Goal: Check status: Check status

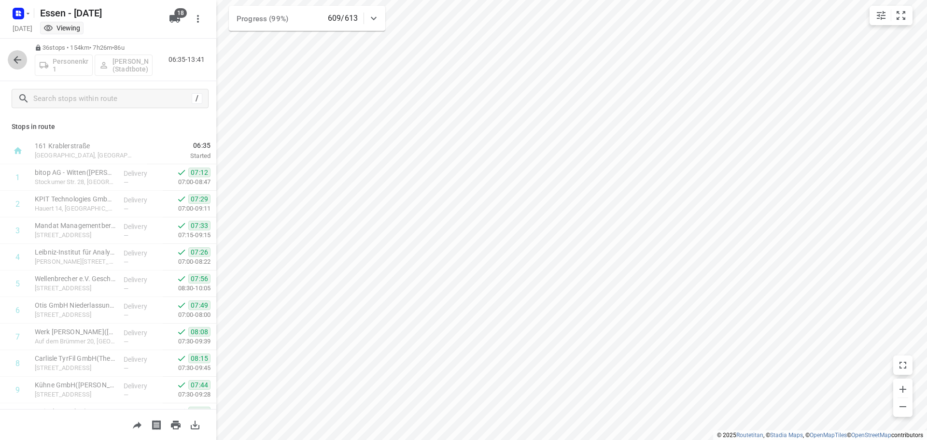
click at [21, 59] on icon "button" at bounding box center [18, 60] width 8 height 8
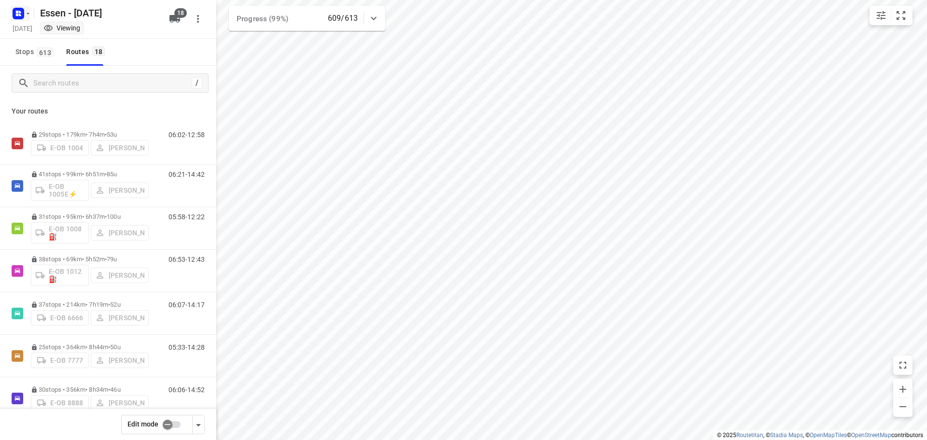
click at [28, 15] on icon "button" at bounding box center [28, 14] width 8 height 8
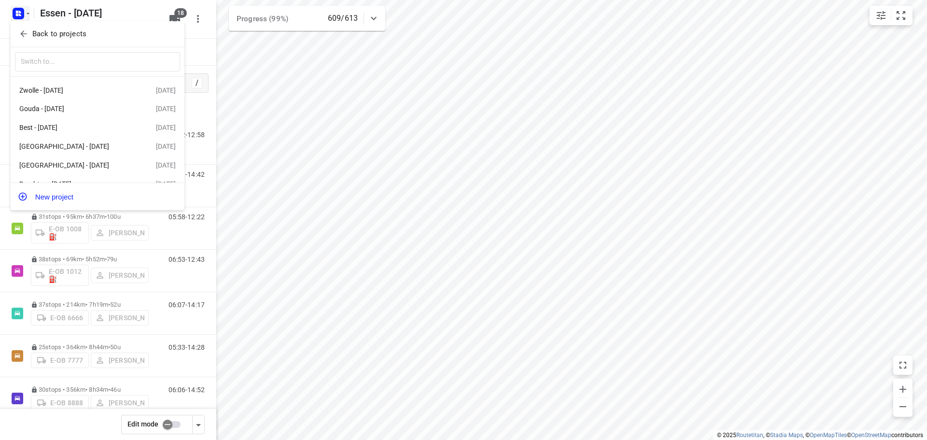
click at [30, 33] on span "Back to projects" at bounding box center [97, 33] width 157 height 11
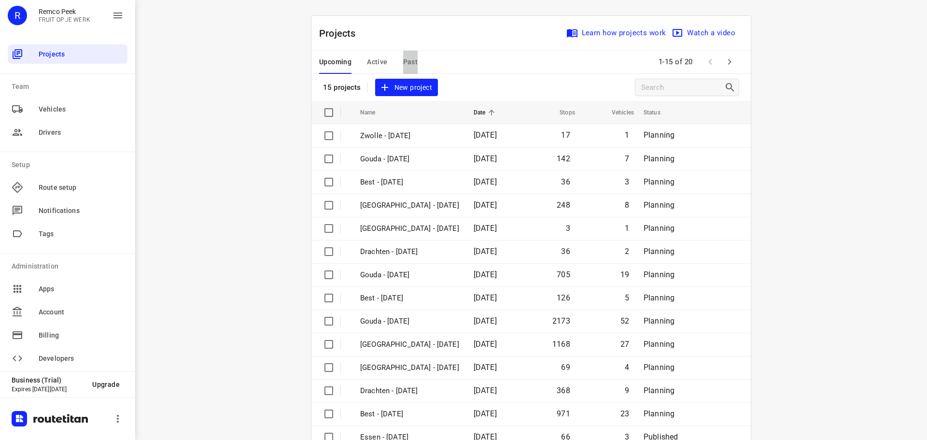
click at [405, 62] on span "Past" at bounding box center [410, 62] width 15 height 12
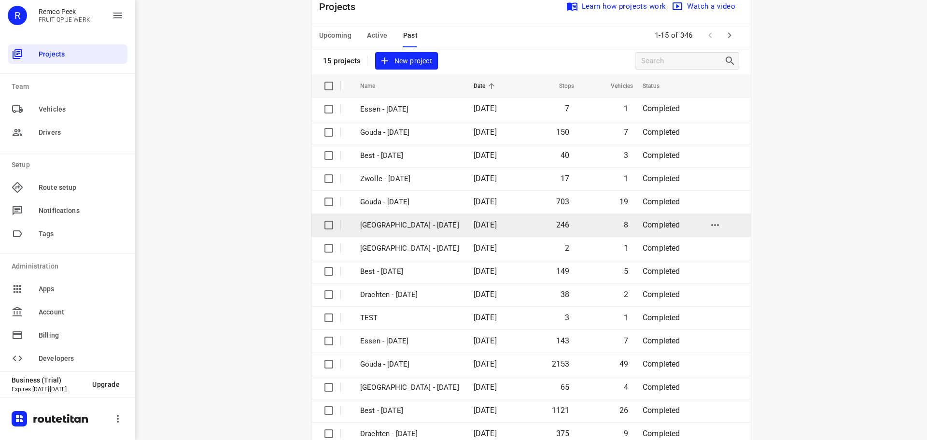
scroll to position [48, 0]
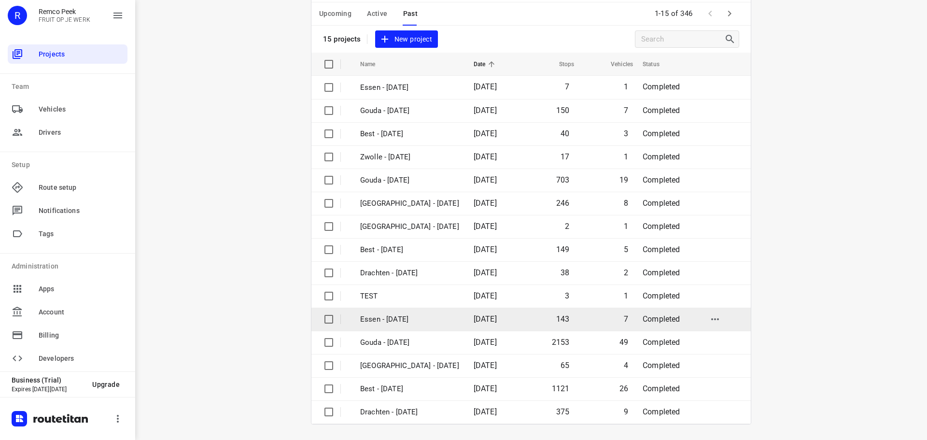
click at [390, 321] on p "Essen - [DATE]" at bounding box center [409, 319] width 99 height 11
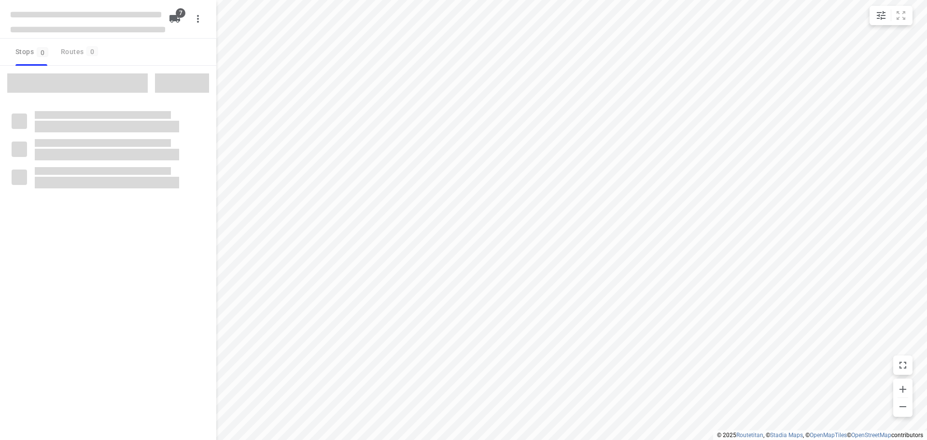
checkbox input "true"
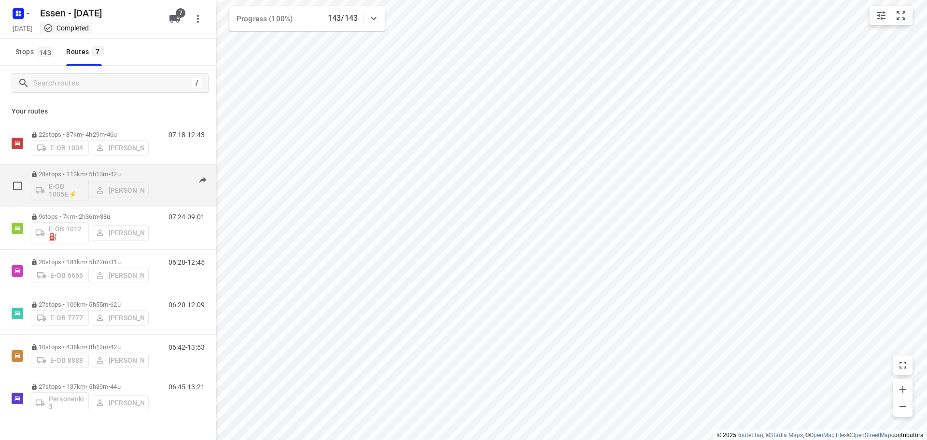
click at [97, 174] on p "28 stops • 113km • 5h13m • [DATE]" at bounding box center [90, 173] width 118 height 7
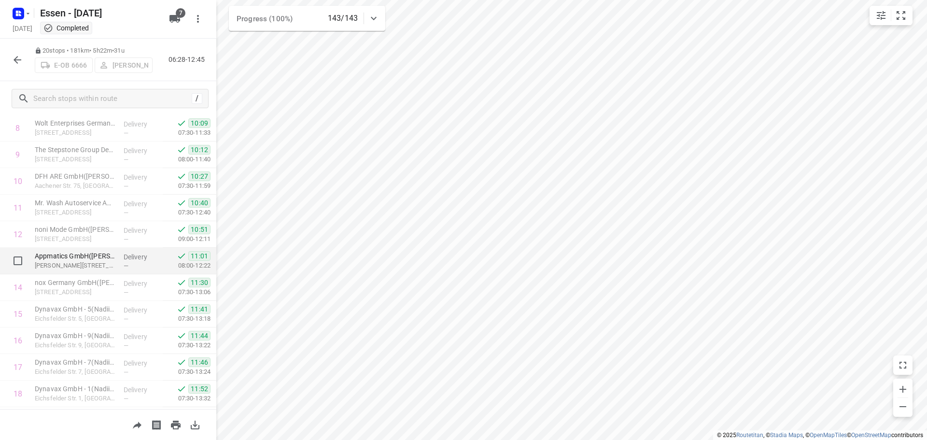
scroll to position [313, 0]
click at [18, 65] on icon "button" at bounding box center [18, 60] width 12 height 12
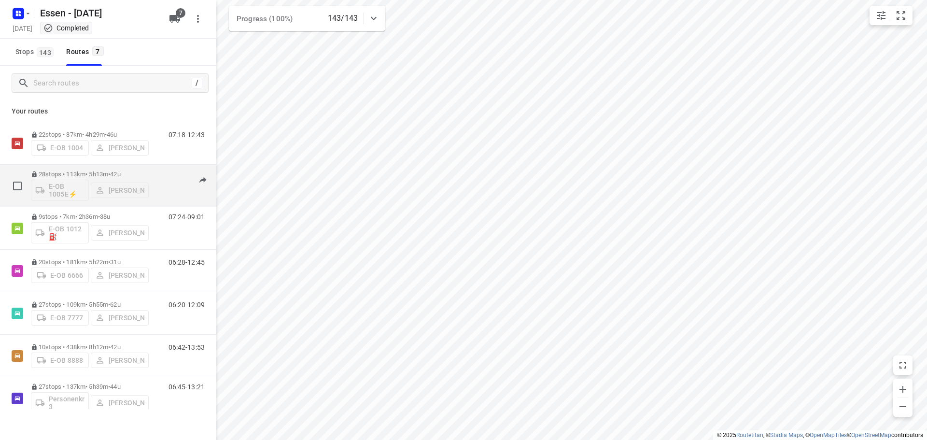
click at [86, 174] on p "28 stops • 113km • 5h13m • [DATE]" at bounding box center [90, 173] width 118 height 7
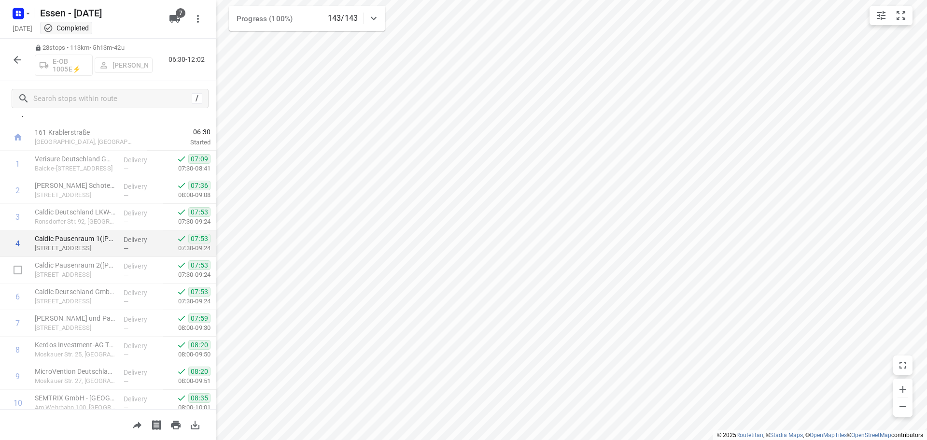
scroll to position [0, 0]
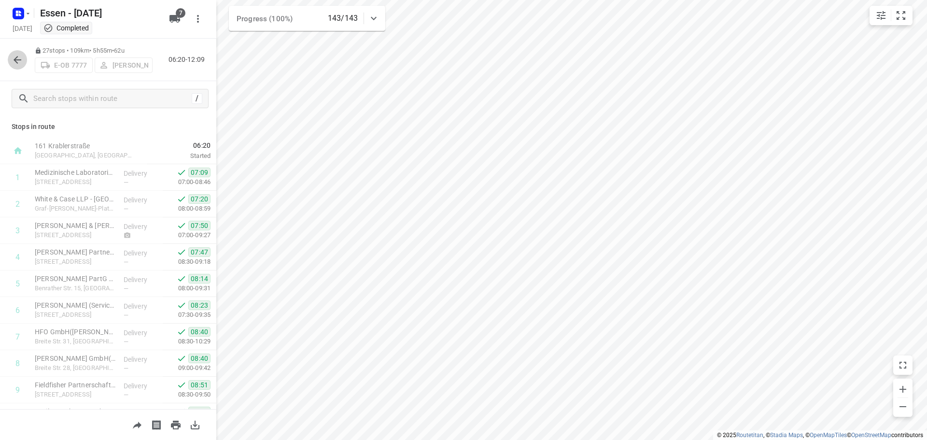
click at [14, 58] on icon "button" at bounding box center [18, 60] width 12 height 12
click at [15, 53] on button "button" at bounding box center [17, 59] width 19 height 19
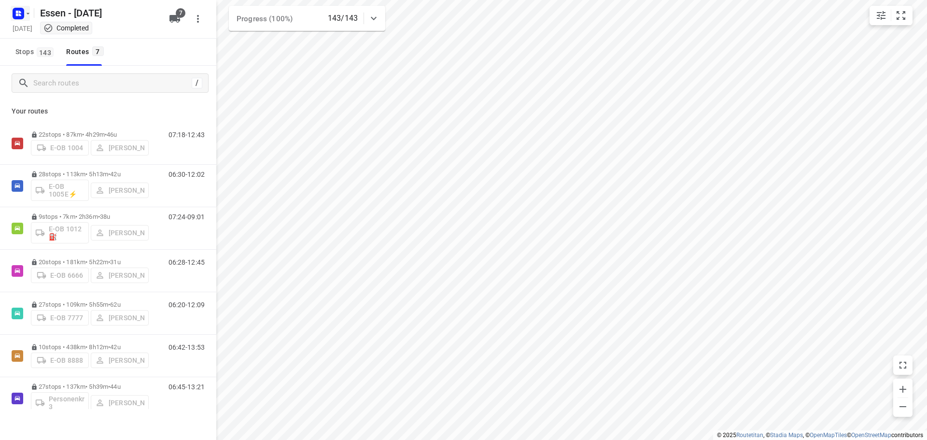
click at [28, 10] on icon "button" at bounding box center [28, 14] width 8 height 8
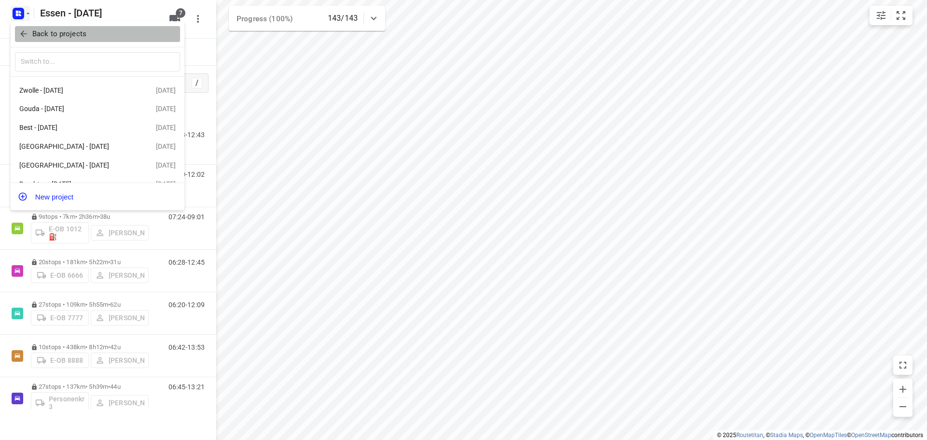
click at [19, 37] on icon "button" at bounding box center [24, 34] width 10 height 10
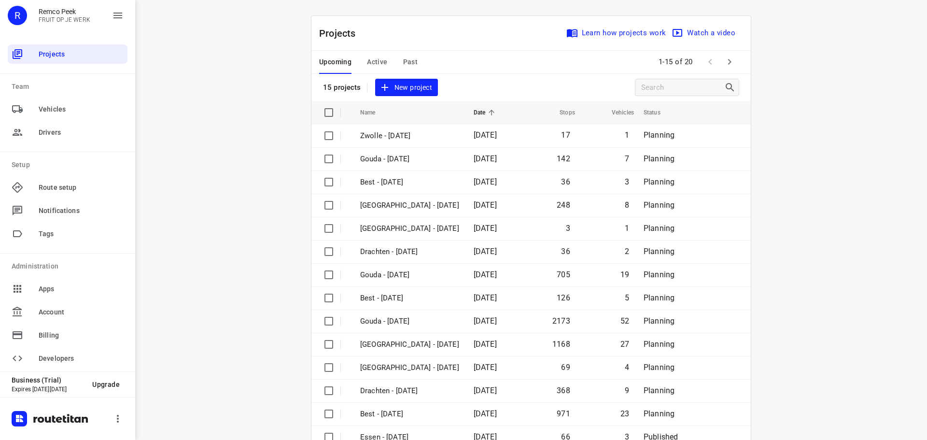
click at [377, 63] on span "Active" at bounding box center [377, 62] width 20 height 12
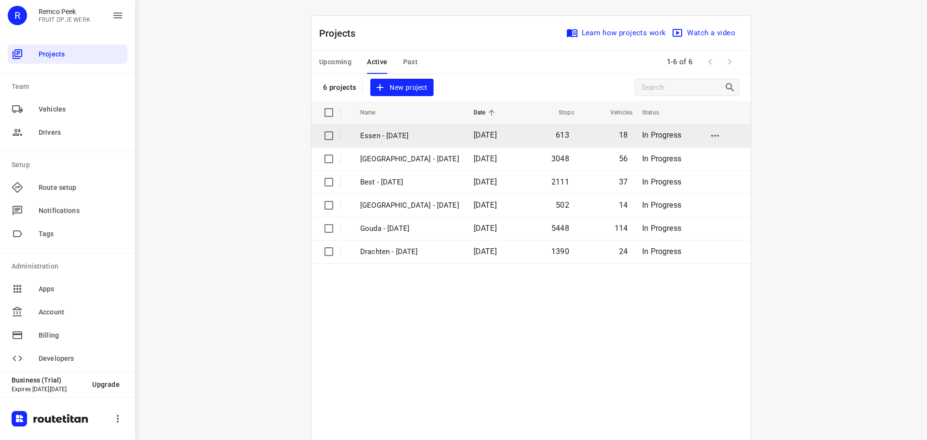
click at [418, 133] on p "Essen - [DATE]" at bounding box center [409, 135] width 99 height 11
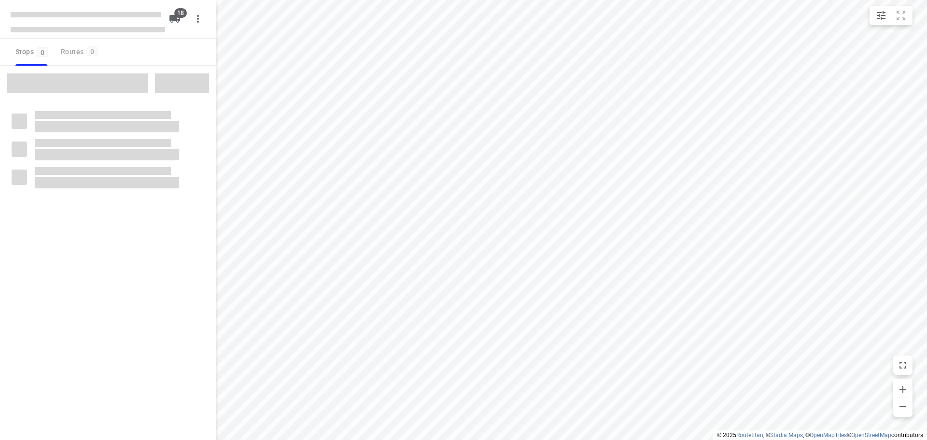
checkbox input "true"
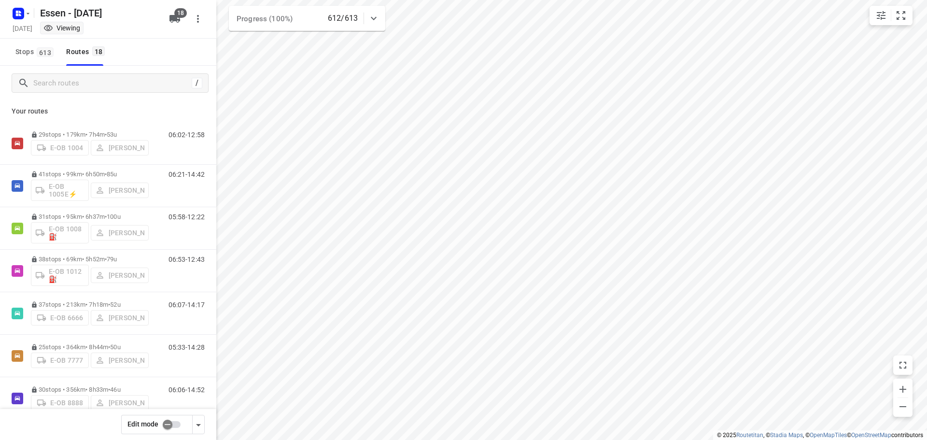
click at [374, 19] on icon at bounding box center [374, 19] width 12 height 12
click at [355, 62] on icon "button" at bounding box center [354, 61] width 12 height 12
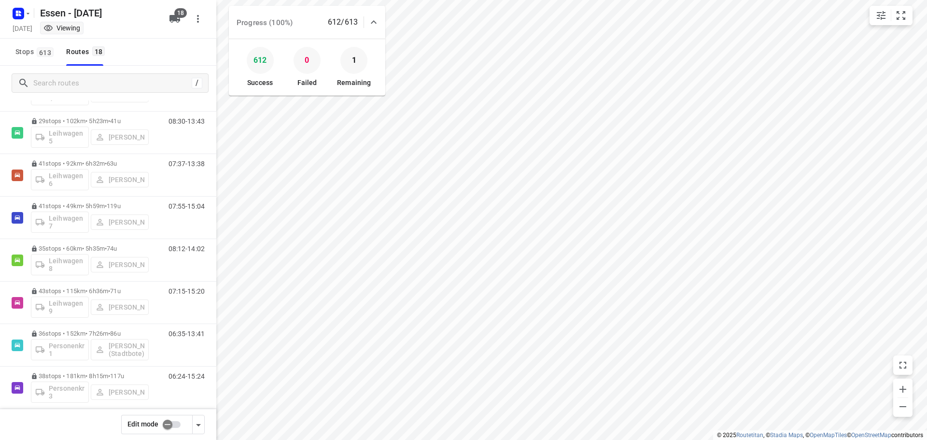
scroll to position [483, 0]
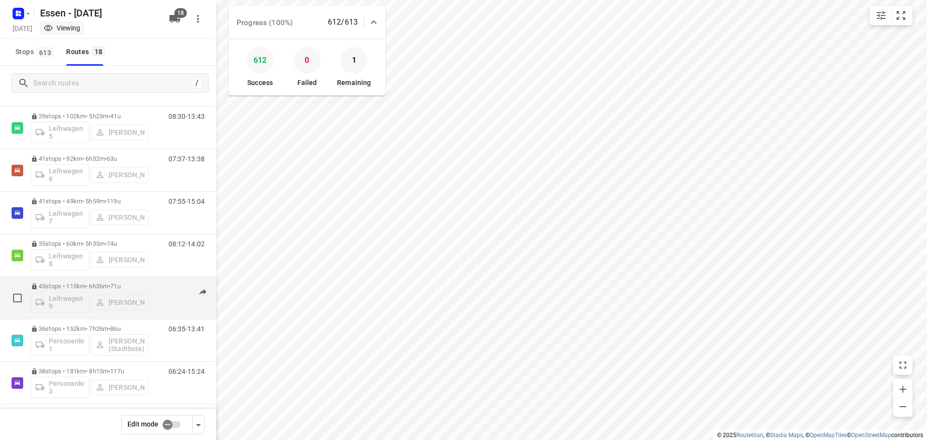
click at [95, 287] on p "43 stops • 115km • 6h36m • [DATE]" at bounding box center [90, 286] width 118 height 7
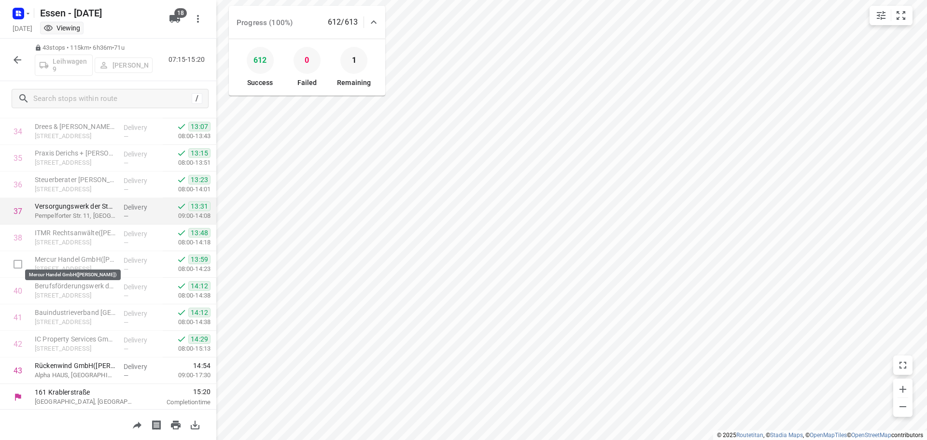
scroll to position [924, 0]
click at [17, 59] on icon "button" at bounding box center [18, 60] width 12 height 12
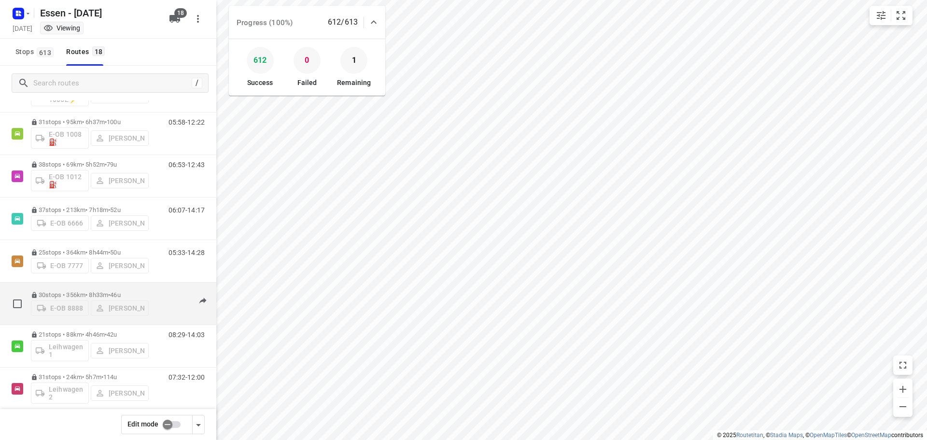
scroll to position [97, 0]
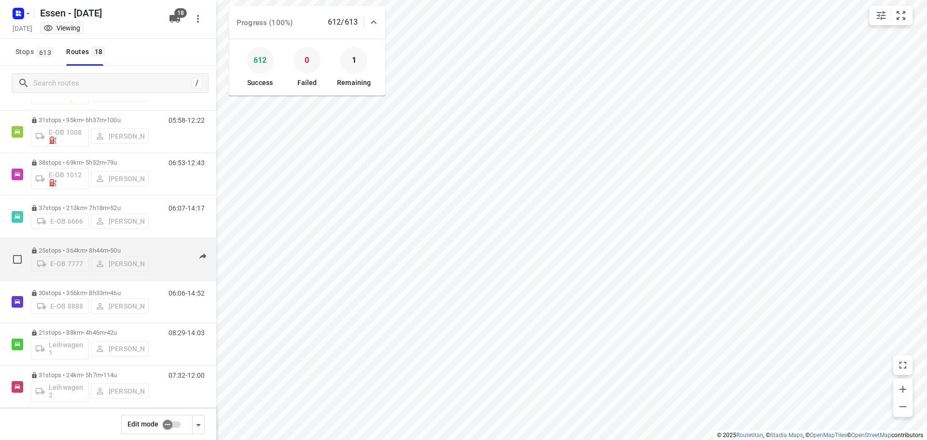
click at [66, 247] on p "25 stops • 364km • 8h44m • [DATE]" at bounding box center [90, 250] width 118 height 7
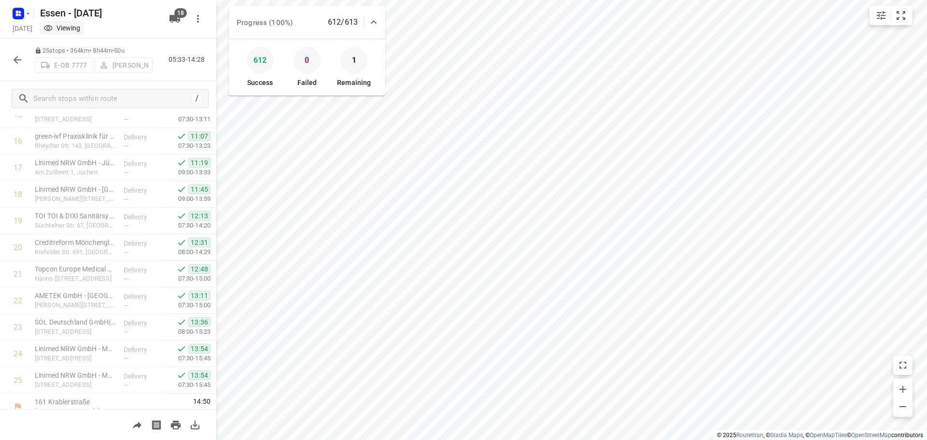
scroll to position [446, 0]
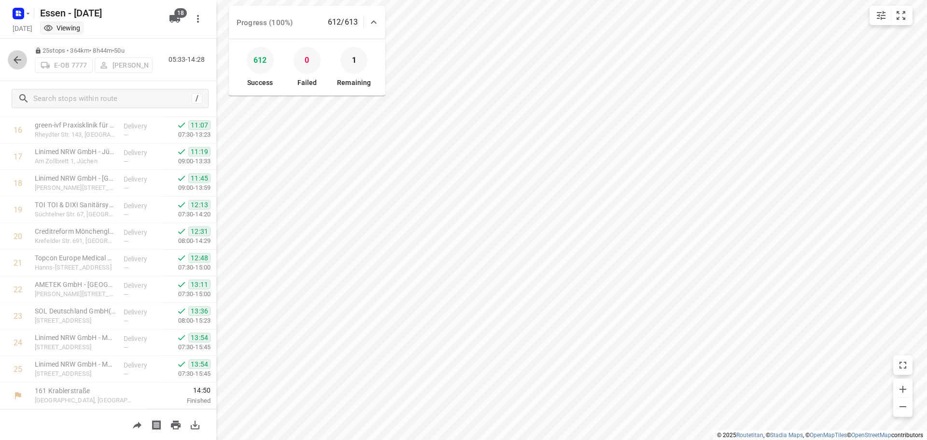
click at [14, 60] on icon "button" at bounding box center [18, 60] width 12 height 12
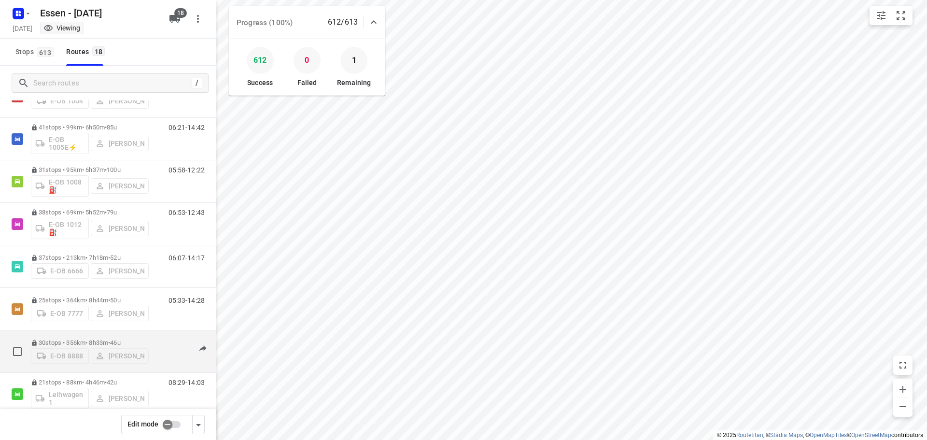
scroll to position [48, 0]
click at [89, 338] on p "30 stops • 356km • 8h33m • [DATE]" at bounding box center [90, 341] width 118 height 7
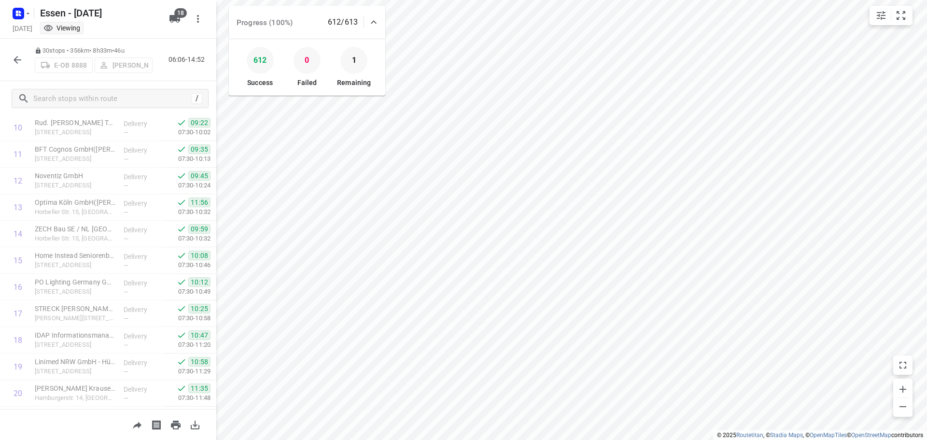
scroll to position [0, 0]
click at [13, 60] on icon "button" at bounding box center [18, 60] width 12 height 12
